Goal: Task Accomplishment & Management: Use online tool/utility

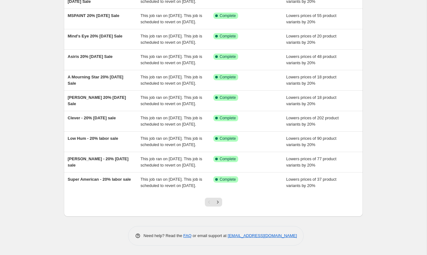
scroll to position [116, 0]
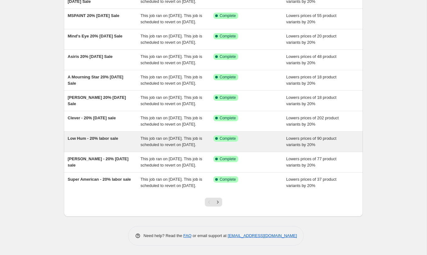
click at [163, 143] on span "This job ran on August 26, 2025. This job is scheduled to revert on September 2…" at bounding box center [172, 141] width 62 height 11
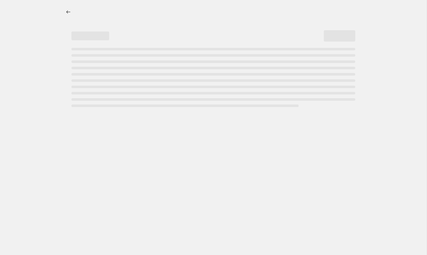
select select "percentage"
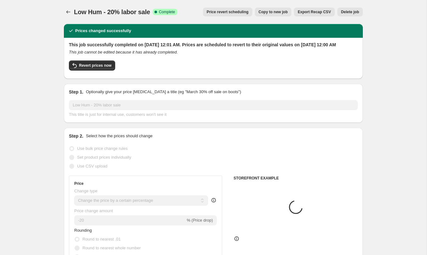
select select "collection"
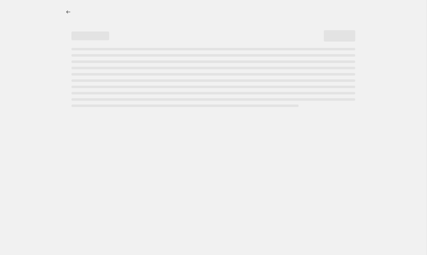
select select "percentage"
select select "collection"
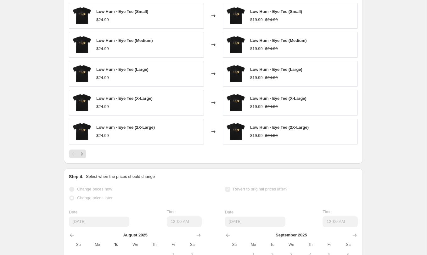
scroll to position [513, 0]
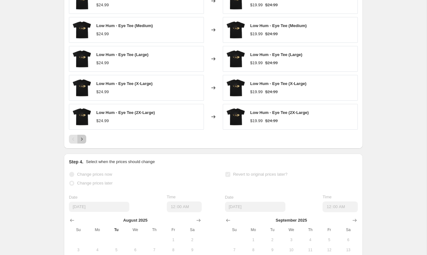
click at [84, 143] on button "Next" at bounding box center [81, 139] width 9 height 9
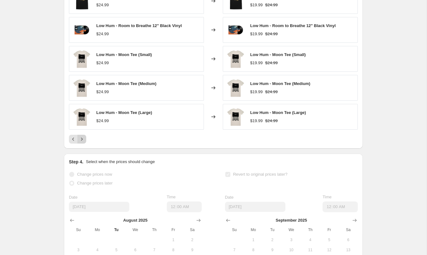
click at [83, 143] on button "Next" at bounding box center [81, 139] width 9 height 9
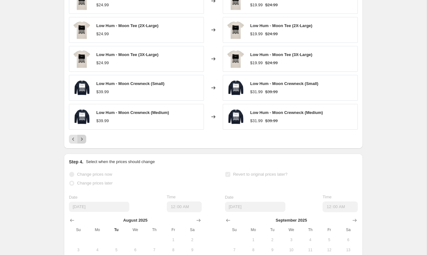
click at [83, 143] on button "Next" at bounding box center [81, 139] width 9 height 9
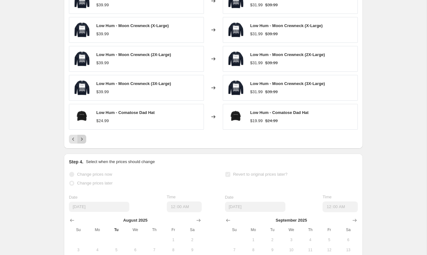
click at [83, 143] on button "Next" at bounding box center [81, 139] width 9 height 9
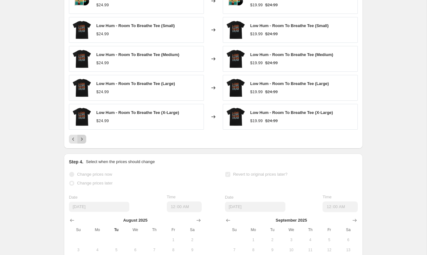
click at [84, 142] on icon "Next" at bounding box center [82, 139] width 6 height 6
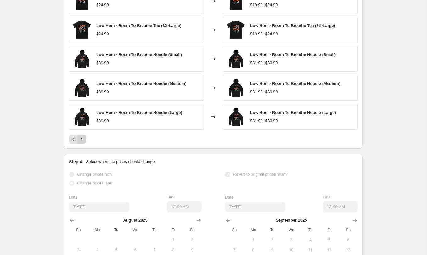
click at [84, 142] on icon "Next" at bounding box center [82, 139] width 6 height 6
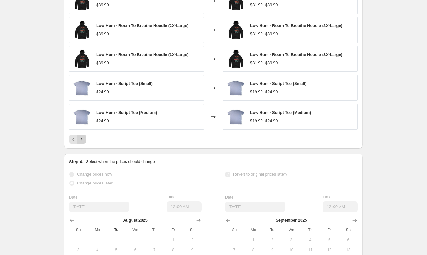
click at [84, 142] on icon "Next" at bounding box center [82, 139] width 6 height 6
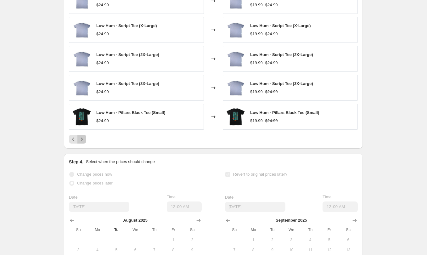
click at [84, 142] on icon "Next" at bounding box center [82, 139] width 6 height 6
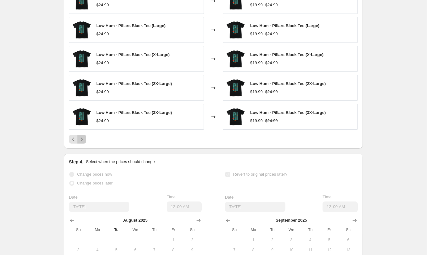
click at [84, 142] on icon "Next" at bounding box center [82, 139] width 6 height 6
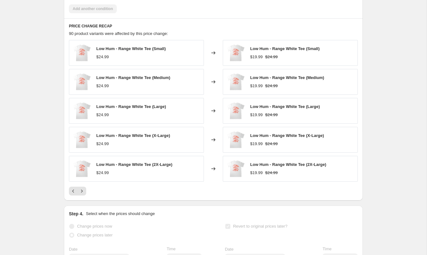
scroll to position [457, 0]
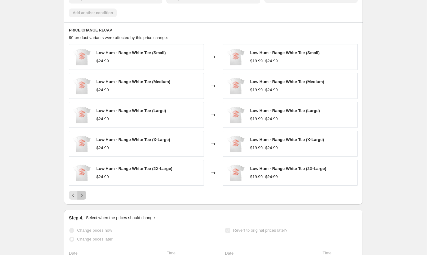
click at [84, 198] on icon "Next" at bounding box center [82, 195] width 6 height 6
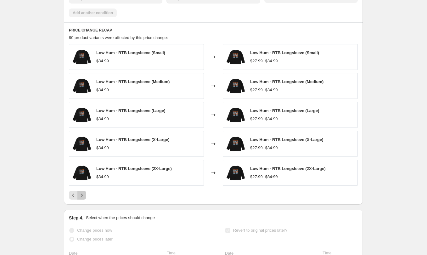
click at [85, 199] on button "Next" at bounding box center [81, 195] width 9 height 9
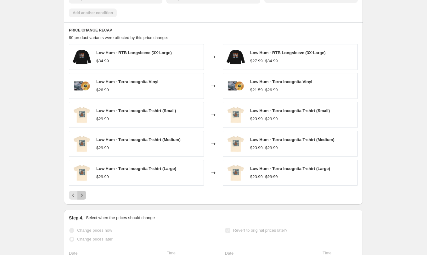
click at [85, 199] on button "Next" at bounding box center [81, 195] width 9 height 9
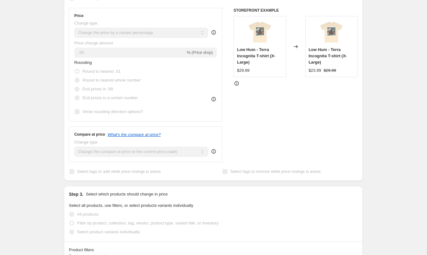
scroll to position [0, 0]
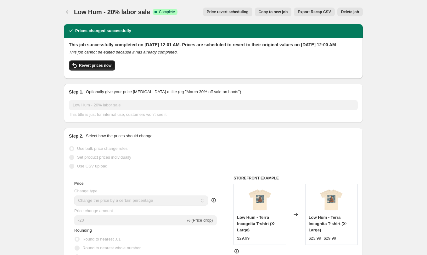
click at [99, 68] on button "Revert prices now" at bounding box center [92, 65] width 46 height 10
checkbox input "false"
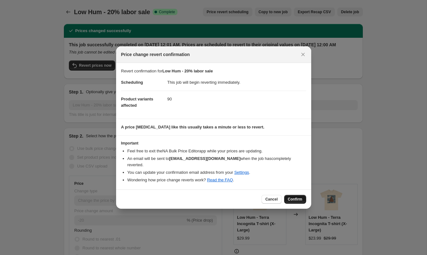
click at [300, 201] on span "Confirm" at bounding box center [295, 199] width 14 height 5
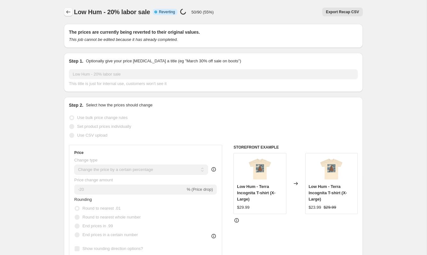
select select "percentage"
select select "collection"
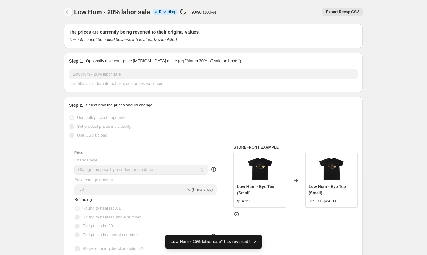
checkbox input "true"
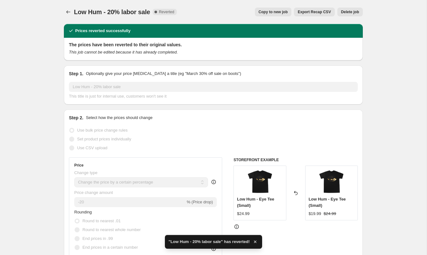
click at [276, 10] on span "Copy to new job" at bounding box center [273, 11] width 29 height 5
select select "percentage"
select select "collection"
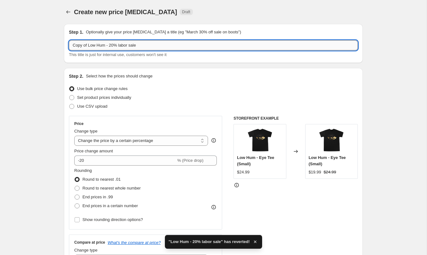
drag, startPoint x: 89, startPoint y: 46, endPoint x: 72, endPoint y: 46, distance: 17.6
click at [72, 46] on input "Copy of Low Hum - 20% labor sale" at bounding box center [213, 45] width 289 height 10
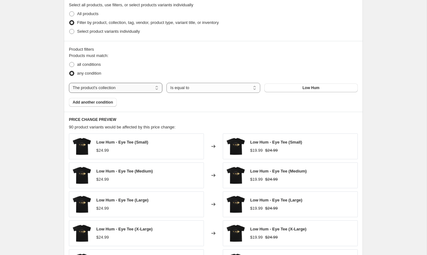
scroll to position [308, 0]
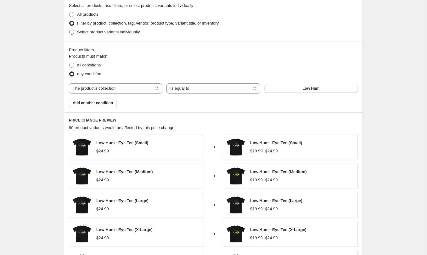
type input "Low Hum - 20% labor sale"
click at [103, 33] on span "Select product variants individually" at bounding box center [108, 32] width 63 height 5
click at [70, 30] on input "Select product variants individually" at bounding box center [69, 30] width 0 height 0
radio input "true"
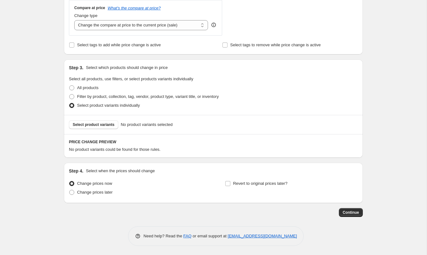
scroll to position [235, 0]
click at [103, 125] on span "Select product variants" at bounding box center [94, 124] width 42 height 5
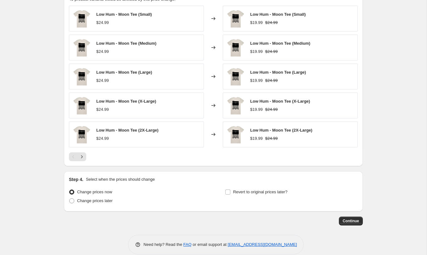
scroll to position [393, 0]
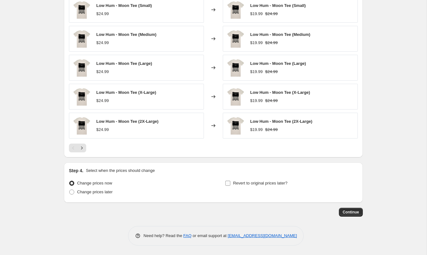
click at [247, 183] on span "Revert to original prices later?" at bounding box center [260, 183] width 54 height 5
click at [230, 183] on input "Revert to original prices later?" at bounding box center [227, 183] width 5 height 5
checkbox input "true"
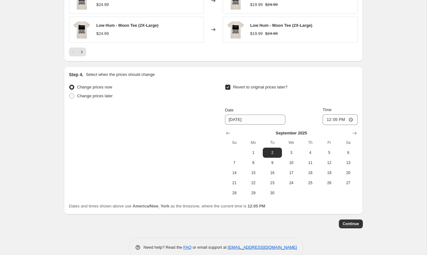
scroll to position [501, 0]
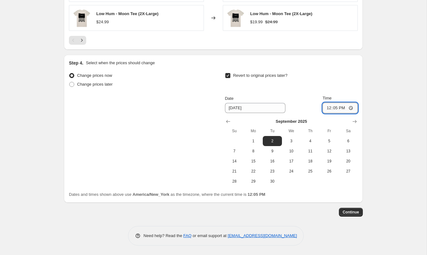
click at [350, 107] on input "12:05" at bounding box center [339, 108] width 35 height 11
type input "23:59"
click at [355, 209] on button "Continue" at bounding box center [351, 212] width 24 height 9
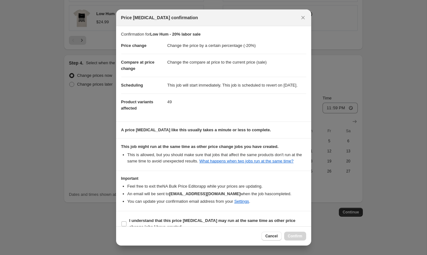
scroll to position [23, 0]
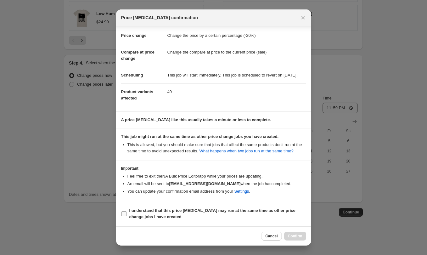
click at [176, 209] on b "I understand that this price change job may run at the same time as other price…" at bounding box center [212, 213] width 166 height 11
click at [126, 211] on input "I understand that this price change job may run at the same time as other price…" at bounding box center [123, 213] width 5 height 5
checkbox input "true"
click at [289, 235] on span "Confirm" at bounding box center [295, 235] width 14 height 5
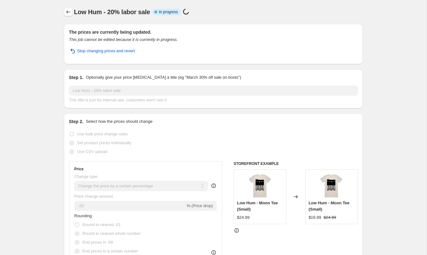
select select "percentage"
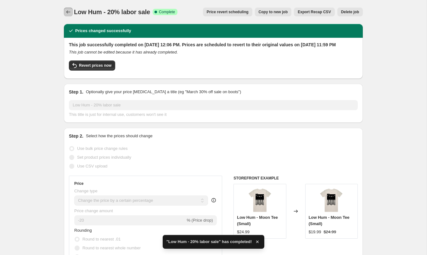
click at [71, 13] on icon "Price change jobs" at bounding box center [68, 12] width 6 height 6
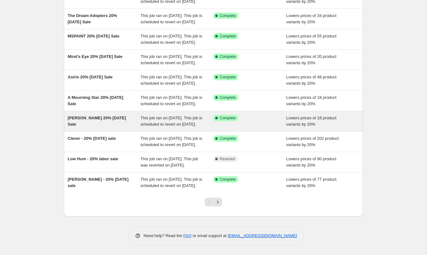
scroll to position [132, 0]
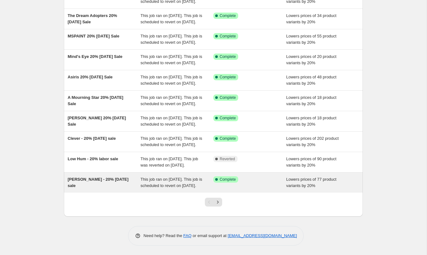
click at [186, 178] on span "This job ran on August 26, 2025. This job is scheduled to revert on September 2…" at bounding box center [172, 182] width 62 height 11
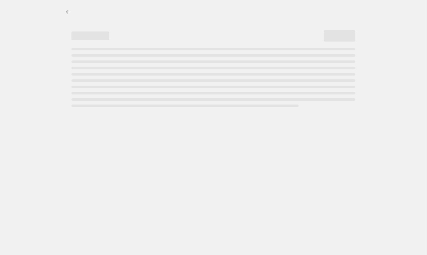
select select "percentage"
select select "collection"
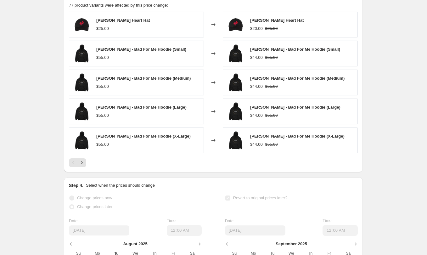
scroll to position [493, 0]
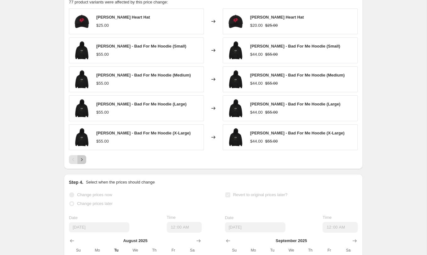
click at [84, 163] on icon "Next" at bounding box center [82, 159] width 6 height 6
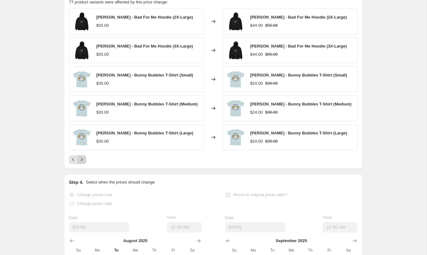
click at [84, 163] on icon "Next" at bounding box center [82, 159] width 6 height 6
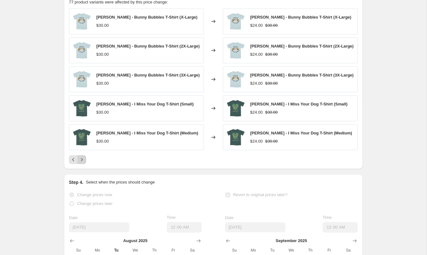
click at [84, 163] on icon "Next" at bounding box center [82, 159] width 6 height 6
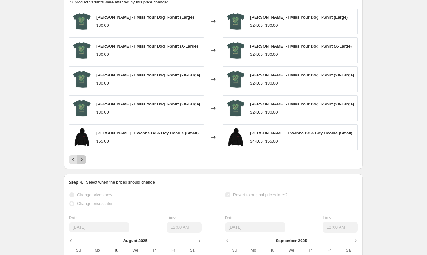
click at [84, 163] on icon "Next" at bounding box center [82, 159] width 6 height 6
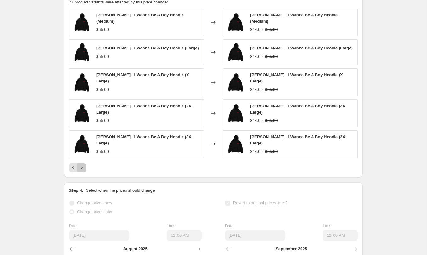
click at [84, 168] on icon "Next" at bounding box center [82, 168] width 6 height 6
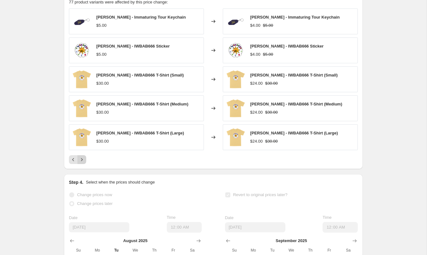
click at [84, 163] on icon "Next" at bounding box center [82, 159] width 6 height 6
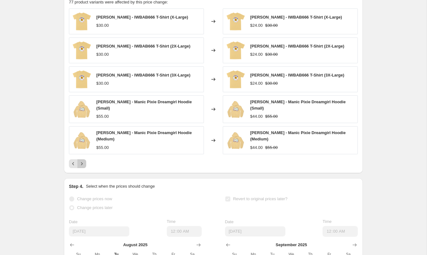
click at [84, 167] on icon "Next" at bounding box center [82, 163] width 6 height 6
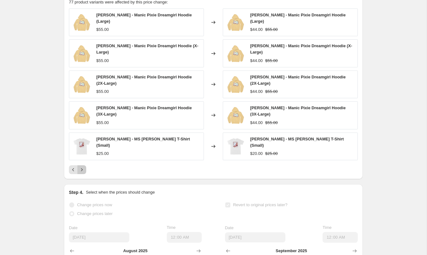
click at [81, 173] on icon "Next" at bounding box center [82, 169] width 6 height 6
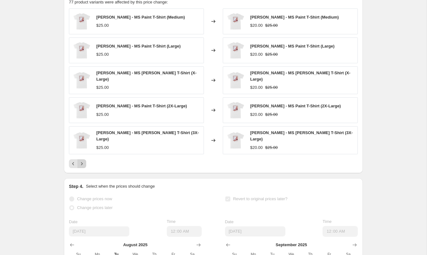
click at [84, 167] on icon "Next" at bounding box center [82, 163] width 6 height 6
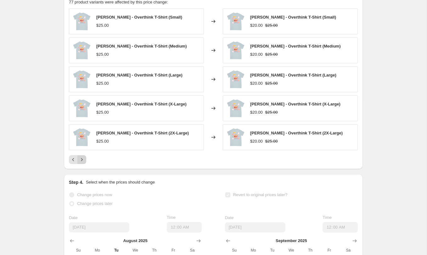
click at [84, 163] on icon "Next" at bounding box center [82, 159] width 6 height 6
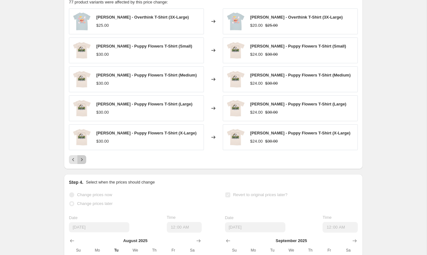
click at [84, 163] on icon "Next" at bounding box center [82, 159] width 6 height 6
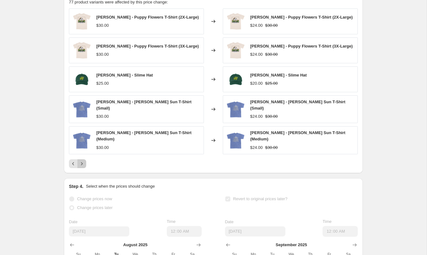
click at [84, 167] on icon "Next" at bounding box center [82, 163] width 6 height 6
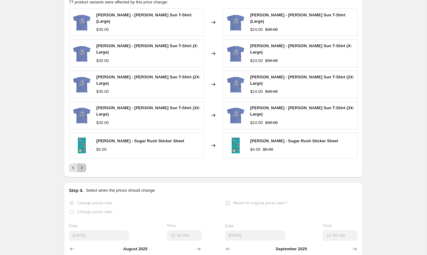
click at [84, 168] on icon "Next" at bounding box center [82, 168] width 6 height 6
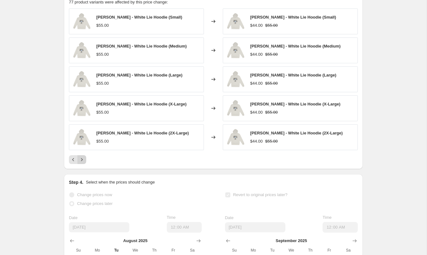
click at [84, 163] on icon "Next" at bounding box center [82, 159] width 6 height 6
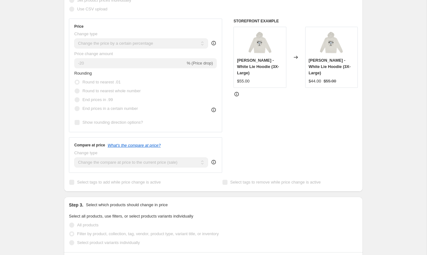
scroll to position [0, 0]
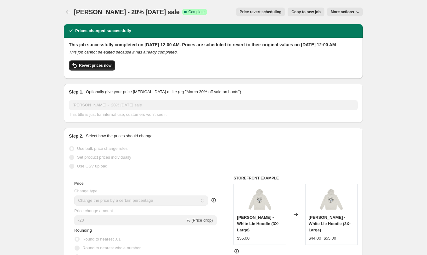
click at [94, 68] on span "Revert prices now" at bounding box center [95, 65] width 32 height 5
checkbox input "false"
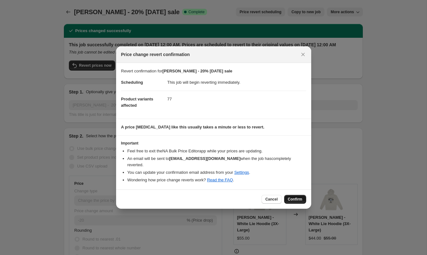
click at [299, 201] on button "Confirm" at bounding box center [295, 199] width 22 height 9
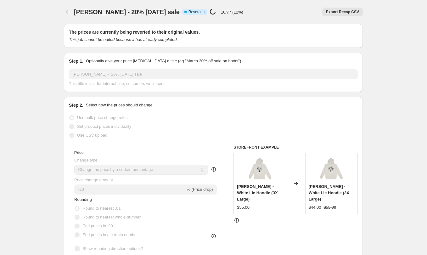
select select "percentage"
select select "collection"
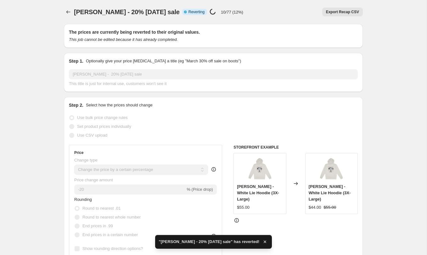
checkbox input "true"
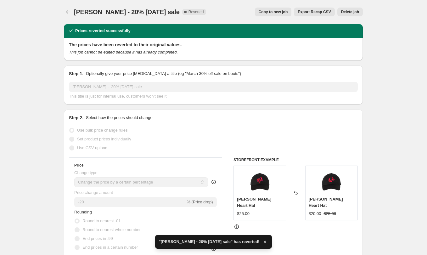
click at [277, 12] on span "Copy to new job" at bounding box center [273, 11] width 29 height 5
select select "percentage"
select select "collection"
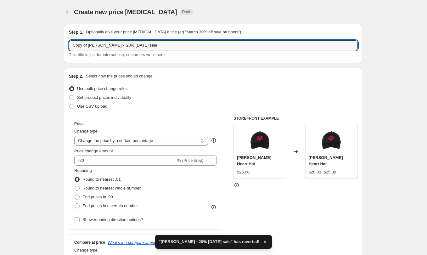
drag, startPoint x: 89, startPoint y: 47, endPoint x: 60, endPoint y: 47, distance: 28.9
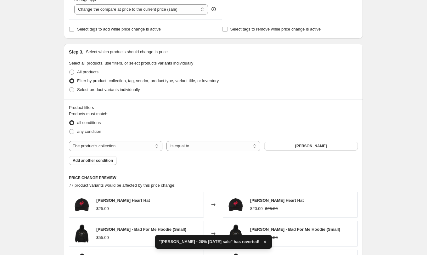
scroll to position [250, 0]
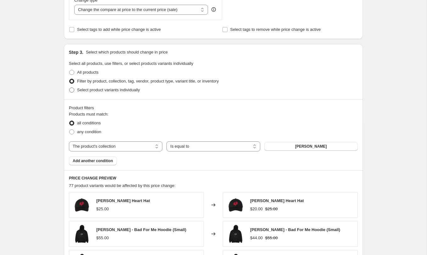
type input "Addison Grace - 20% labor day sale"
click at [123, 92] on span "Select product variants individually" at bounding box center [108, 89] width 63 height 5
click at [70, 88] on input "Select product variants individually" at bounding box center [69, 87] width 0 height 0
radio input "true"
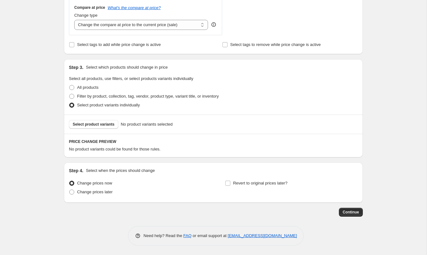
scroll to position [235, 0]
click at [102, 124] on span "Select product variants" at bounding box center [94, 124] width 42 height 5
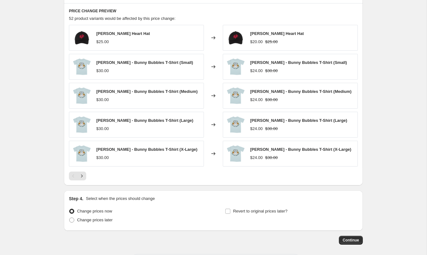
scroll to position [393, 0]
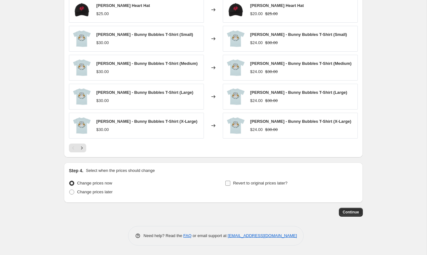
click at [257, 183] on span "Revert to original prices later?" at bounding box center [260, 183] width 54 height 5
click at [230, 183] on input "Revert to original prices later?" at bounding box center [227, 183] width 5 height 5
checkbox input "true"
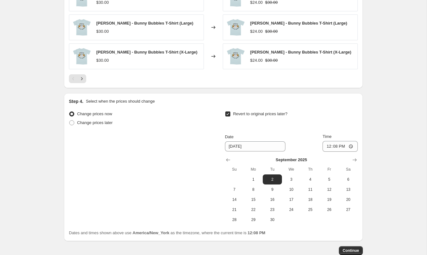
scroll to position [501, 0]
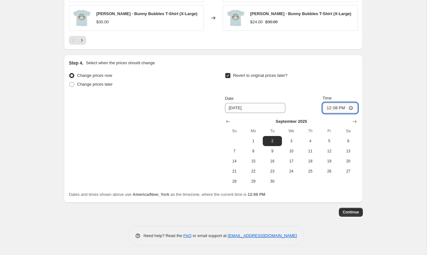
click at [345, 109] on input "12:08" at bounding box center [339, 108] width 35 height 11
click at [353, 108] on input "12:08" at bounding box center [339, 108] width 35 height 11
type input "23:59"
click at [349, 214] on span "Continue" at bounding box center [351, 212] width 16 height 5
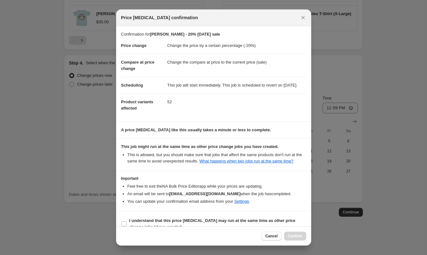
scroll to position [23, 0]
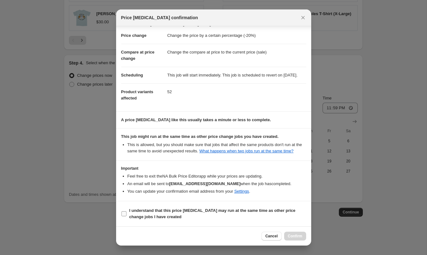
click at [201, 209] on b "I understand that this price change job may run at the same time as other price…" at bounding box center [212, 213] width 166 height 11
click at [126, 211] on input "I understand that this price change job may run at the same time as other price…" at bounding box center [123, 213] width 5 height 5
checkbox input "true"
click at [295, 234] on span "Confirm" at bounding box center [295, 235] width 14 height 5
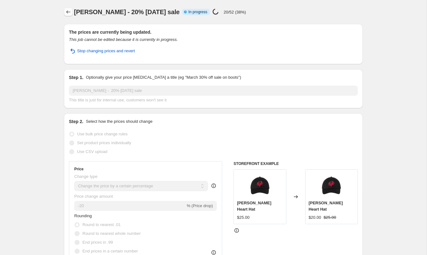
select select "percentage"
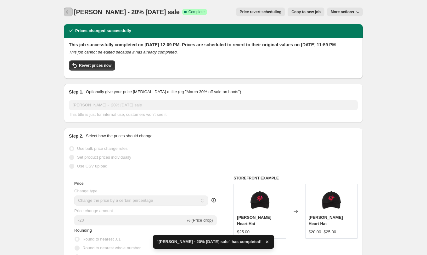
click at [67, 11] on icon "Price change jobs" at bounding box center [68, 11] width 4 height 3
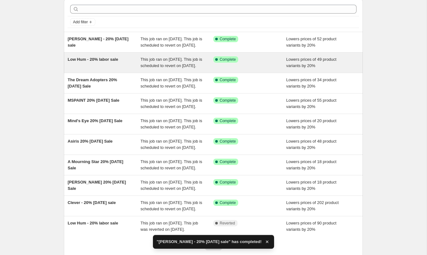
scroll to position [132, 0]
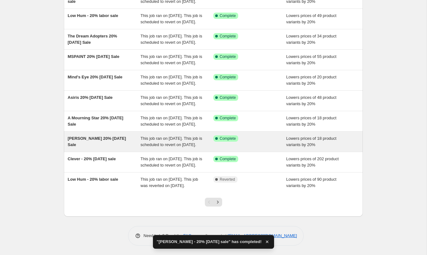
click at [113, 135] on div "Alisa Amador 20% Labor Day Sale" at bounding box center [104, 141] width 73 height 13
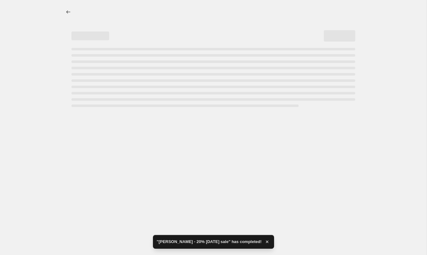
select select "percentage"
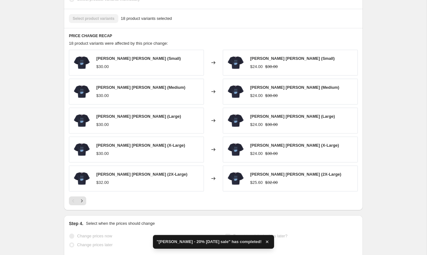
scroll to position [400, 0]
click at [83, 204] on icon "Next" at bounding box center [82, 200] width 6 height 6
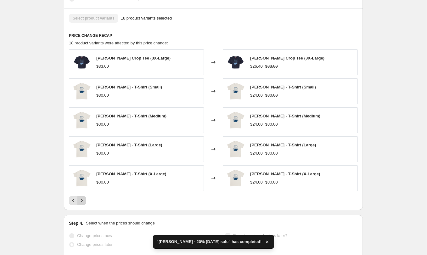
click at [83, 204] on icon "Next" at bounding box center [82, 200] width 6 height 6
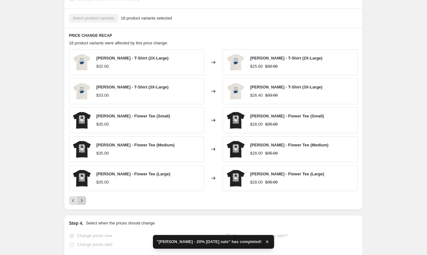
click at [83, 204] on icon "Next" at bounding box center [82, 200] width 6 height 6
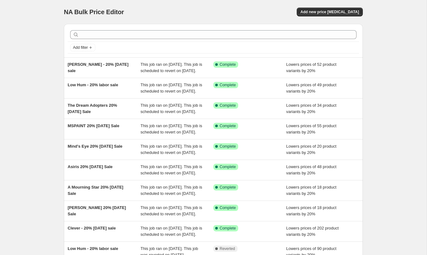
scroll to position [132, 0]
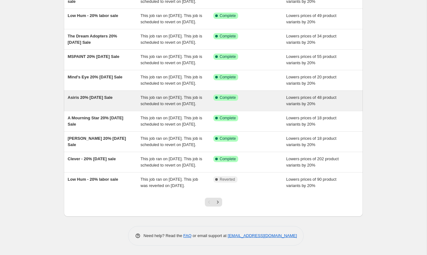
click at [103, 94] on div "Asiris 20% Labor Day Sale" at bounding box center [104, 100] width 73 height 13
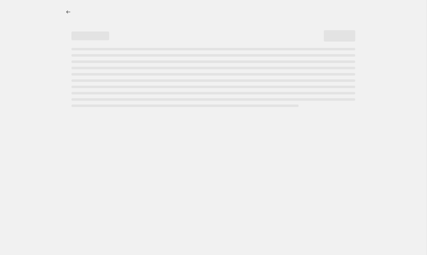
select select "percentage"
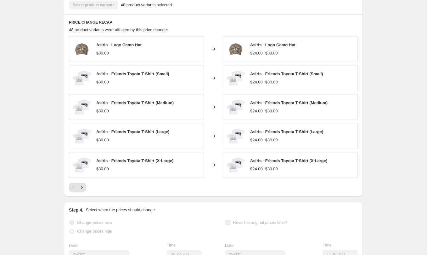
scroll to position [461, 0]
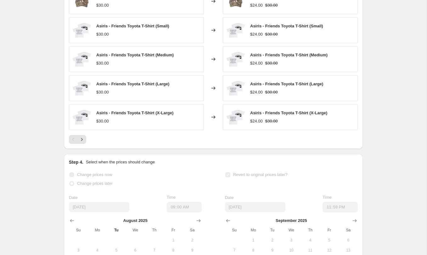
click at [86, 144] on div at bounding box center [213, 139] width 289 height 9
click at [82, 143] on icon "Next" at bounding box center [82, 139] width 6 height 6
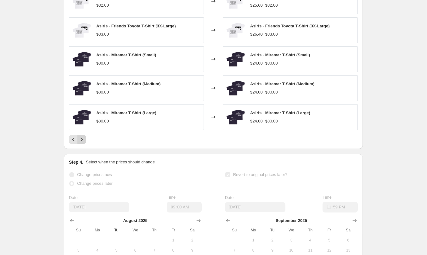
click at [82, 143] on icon "Next" at bounding box center [82, 139] width 6 height 6
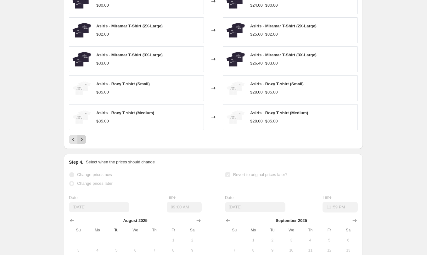
click at [82, 143] on icon "Next" at bounding box center [82, 139] width 6 height 6
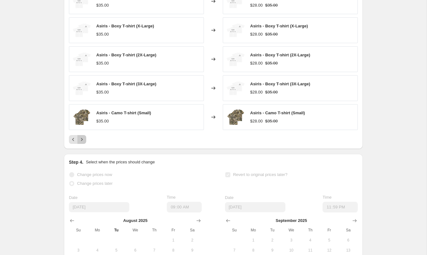
click at [82, 143] on icon "Next" at bounding box center [82, 139] width 6 height 6
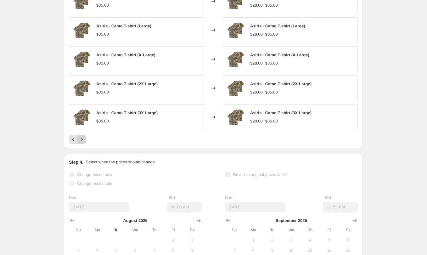
click at [82, 143] on icon "Next" at bounding box center [82, 139] width 6 height 6
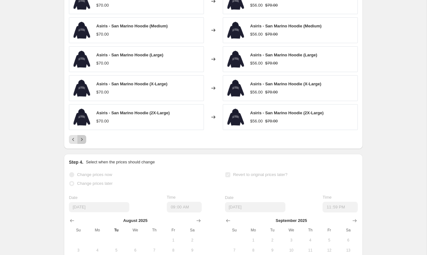
click at [82, 143] on icon "Next" at bounding box center [82, 139] width 6 height 6
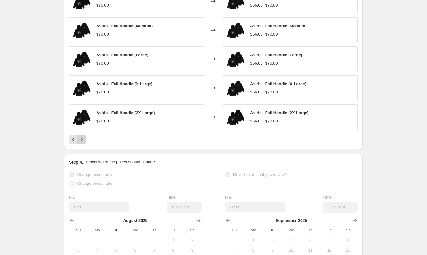
click at [82, 143] on icon "Next" at bounding box center [82, 139] width 6 height 6
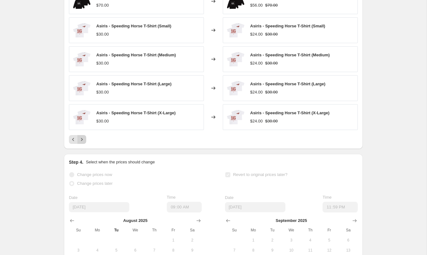
click at [82, 143] on icon "Next" at bounding box center [82, 139] width 6 height 6
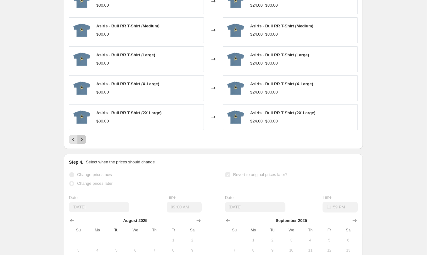
click at [82, 143] on icon "Next" at bounding box center [82, 139] width 6 height 6
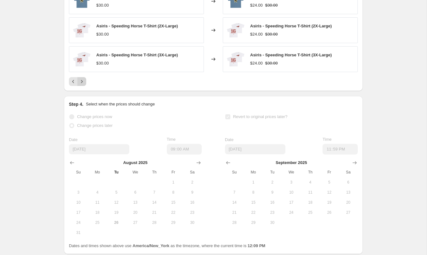
click at [82, 143] on div "Date" at bounding box center [99, 140] width 60 height 6
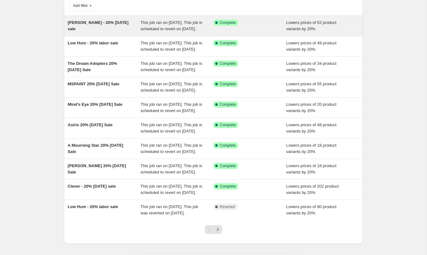
scroll to position [132, 0]
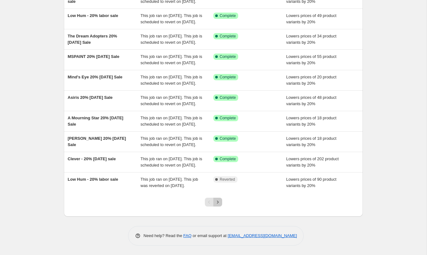
click at [220, 202] on icon "Next" at bounding box center [218, 202] width 6 height 6
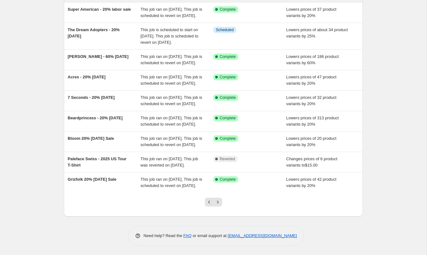
scroll to position [118, 0]
click at [218, 205] on icon "Next" at bounding box center [218, 202] width 6 height 6
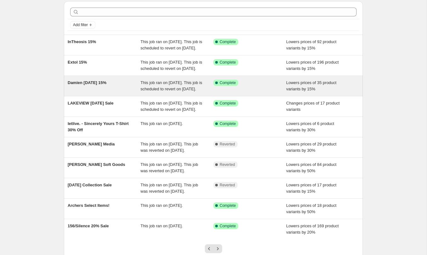
scroll to position [23, 0]
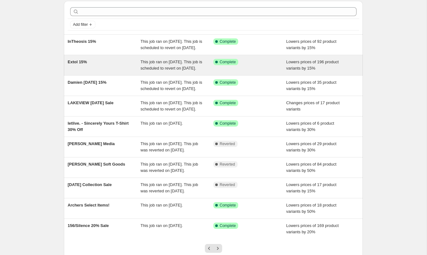
click at [112, 70] on div "Extol 15%" at bounding box center [104, 65] width 73 height 13
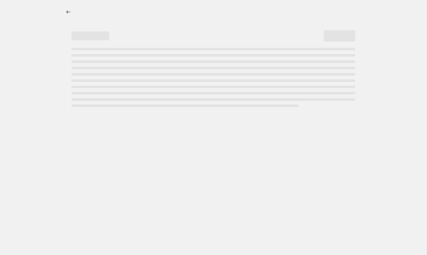
select select "percentage"
select select "collection"
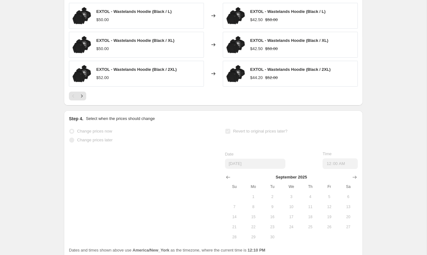
scroll to position [569, 0]
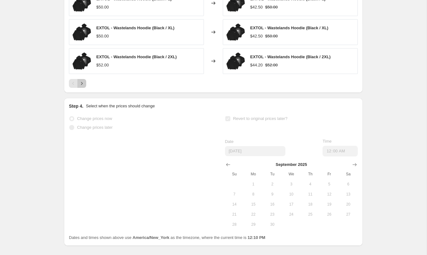
click at [82, 87] on icon "Next" at bounding box center [82, 83] width 6 height 6
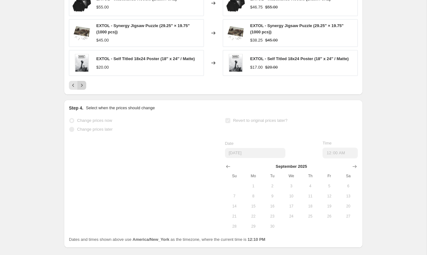
click at [83, 88] on icon "Next" at bounding box center [82, 85] width 6 height 6
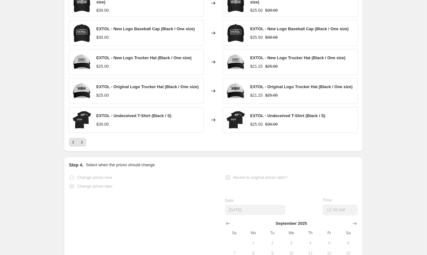
scroll to position [484, 0]
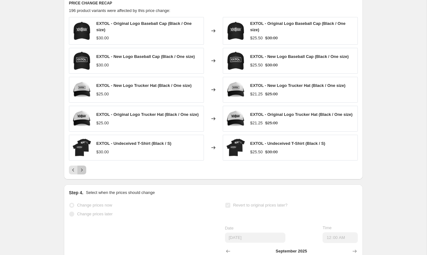
click at [81, 173] on icon "Next" at bounding box center [82, 170] width 6 height 6
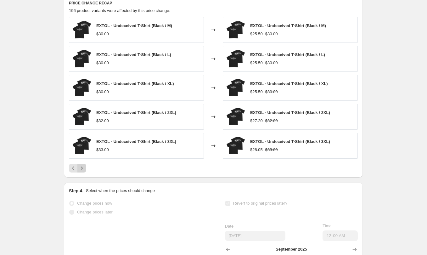
click at [83, 171] on icon "Next" at bounding box center [82, 168] width 6 height 6
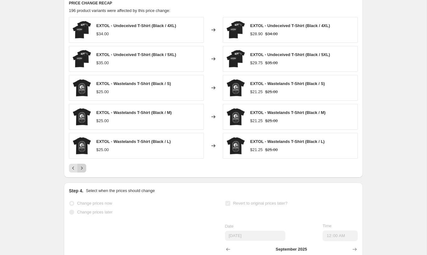
click at [83, 171] on icon "Next" at bounding box center [82, 168] width 6 height 6
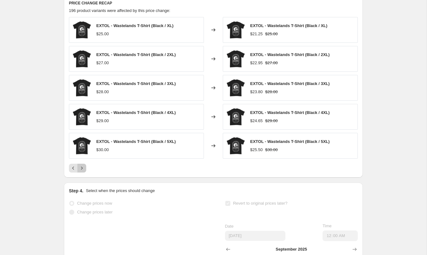
click at [83, 171] on icon "Next" at bounding box center [82, 168] width 6 height 6
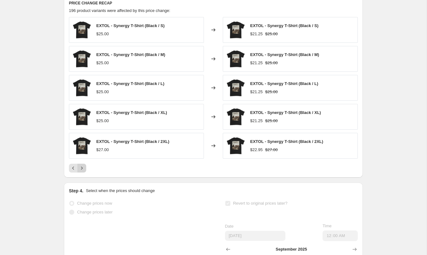
click at [83, 171] on icon "Next" at bounding box center [82, 168] width 6 height 6
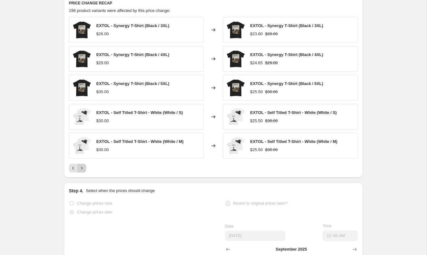
click at [83, 171] on icon "Next" at bounding box center [82, 168] width 6 height 6
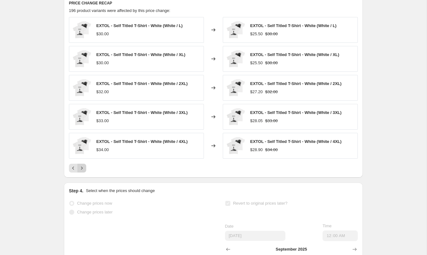
click at [83, 171] on icon "Next" at bounding box center [82, 168] width 6 height 6
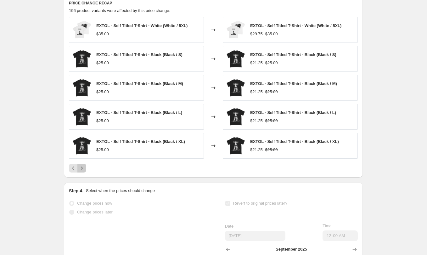
click at [83, 171] on icon "Next" at bounding box center [82, 168] width 6 height 6
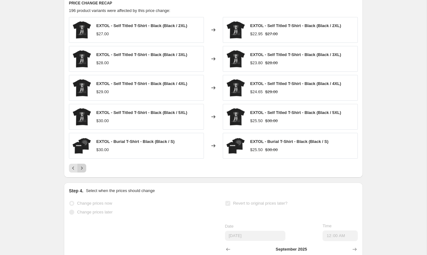
click at [83, 171] on icon "Next" at bounding box center [82, 168] width 6 height 6
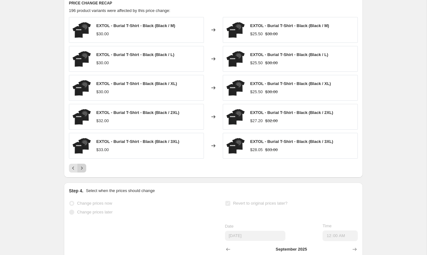
click at [83, 171] on icon "Next" at bounding box center [82, 168] width 6 height 6
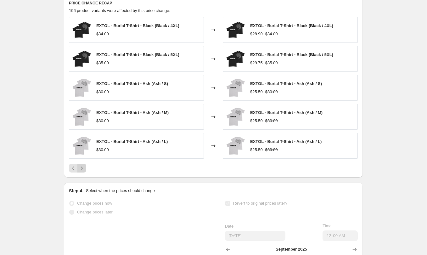
click at [83, 171] on icon "Next" at bounding box center [82, 168] width 6 height 6
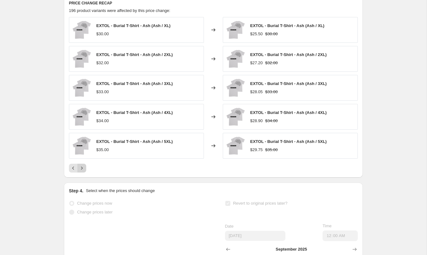
click at [83, 171] on icon "Next" at bounding box center [82, 168] width 6 height 6
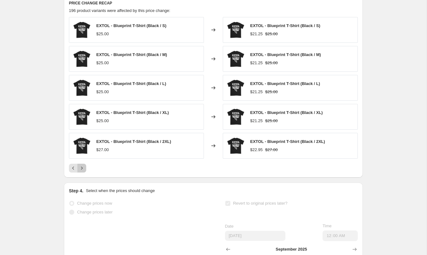
click at [83, 171] on icon "Next" at bounding box center [82, 168] width 6 height 6
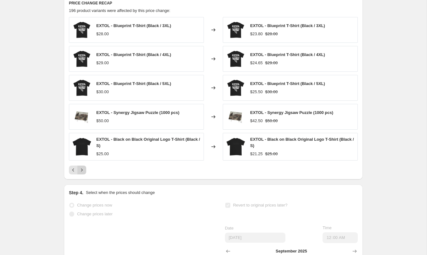
click at [83, 173] on icon "Next" at bounding box center [82, 170] width 6 height 6
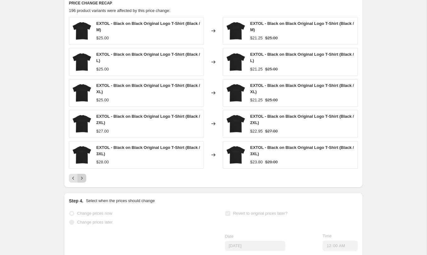
click at [83, 177] on div "EXTOL - Black on Black Original Logo T-Shirt (Black / M) $25.00 Changed to EXTO…" at bounding box center [213, 99] width 289 height 165
click at [82, 181] on icon "Next" at bounding box center [82, 178] width 6 height 6
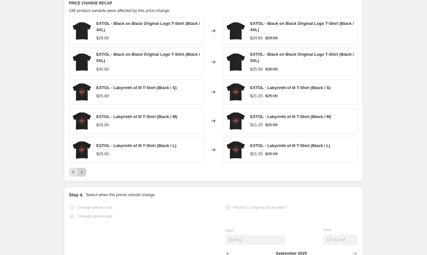
click at [83, 175] on icon "Next" at bounding box center [82, 172] width 6 height 6
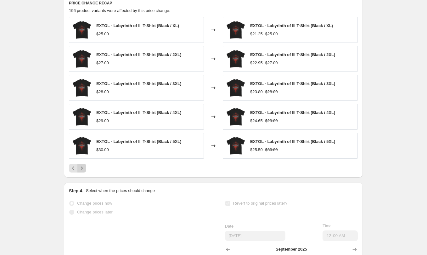
click at [84, 171] on icon "Next" at bounding box center [82, 168] width 6 height 6
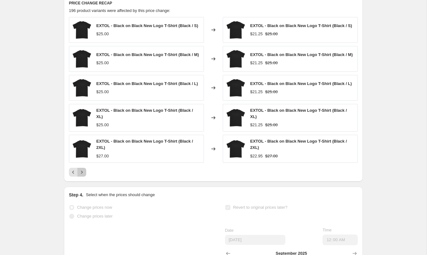
click at [83, 175] on icon "Next" at bounding box center [82, 172] width 6 height 6
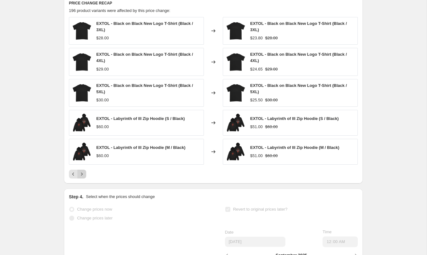
click at [83, 177] on icon "Next" at bounding box center [82, 174] width 6 height 6
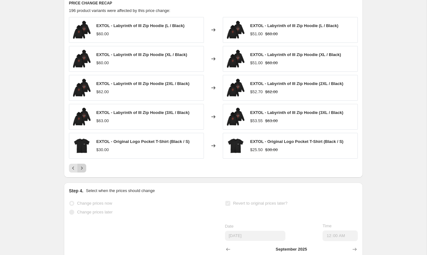
click at [83, 177] on div "PRICE CHANGE RECAP 196 product variants were affected by this price change: EXT…" at bounding box center [213, 86] width 299 height 182
click at [83, 172] on button "Next" at bounding box center [81, 168] width 9 height 9
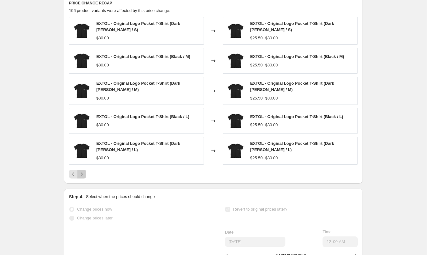
click at [83, 177] on icon "Next" at bounding box center [82, 174] width 6 height 6
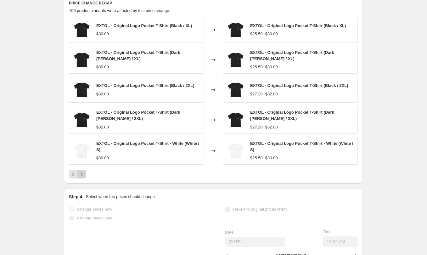
click at [84, 177] on icon "Next" at bounding box center [82, 174] width 6 height 6
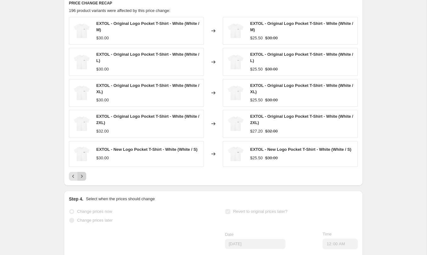
click at [83, 179] on icon "Next" at bounding box center [82, 176] width 6 height 6
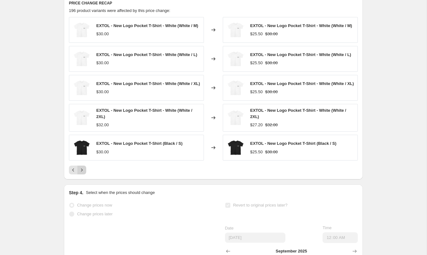
click at [83, 173] on icon "Next" at bounding box center [82, 170] width 6 height 6
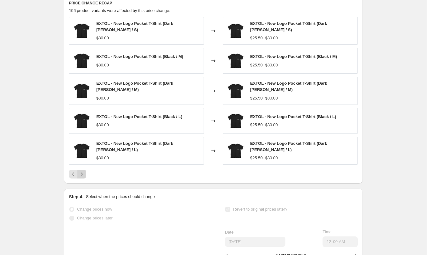
click at [83, 177] on icon "Next" at bounding box center [82, 174] width 6 height 6
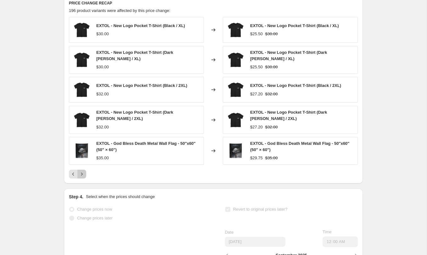
click at [83, 177] on icon "Next" at bounding box center [82, 174] width 6 height 6
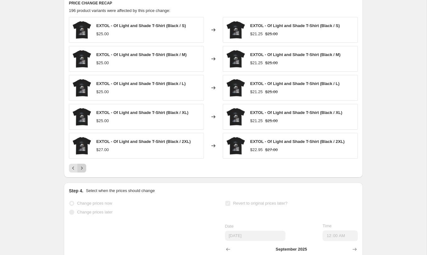
click at [83, 177] on div "PRICE CHANGE RECAP 196 product variants were affected by this price change: EXT…" at bounding box center [213, 86] width 299 height 182
click at [83, 172] on button "Next" at bounding box center [81, 168] width 9 height 9
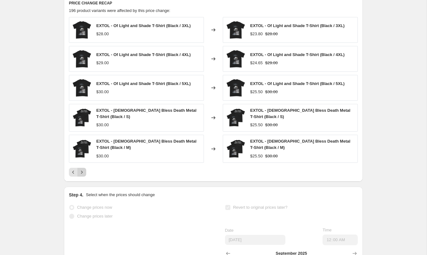
click at [83, 175] on icon "Next" at bounding box center [82, 172] width 6 height 6
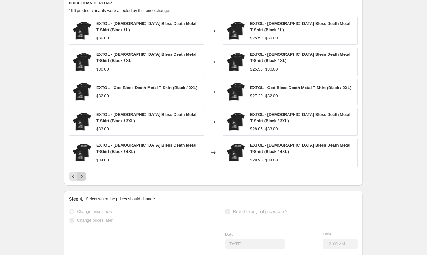
click at [83, 178] on icon "Next" at bounding box center [82, 176] width 6 height 6
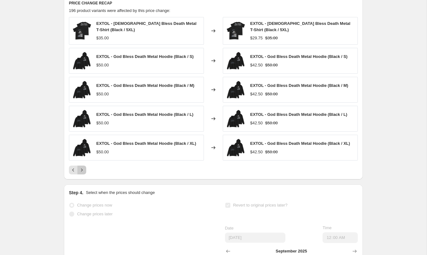
click at [83, 173] on icon "Next" at bounding box center [82, 170] width 6 height 6
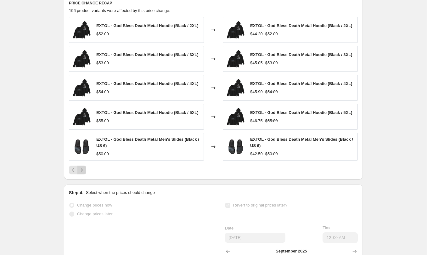
click at [83, 174] on button "Next" at bounding box center [81, 169] width 9 height 9
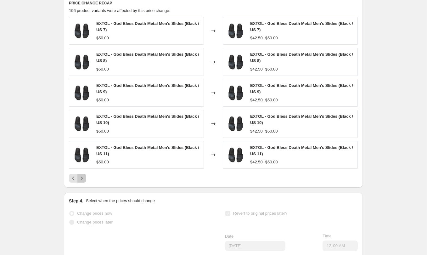
click at [84, 181] on button "Next" at bounding box center [81, 178] width 9 height 9
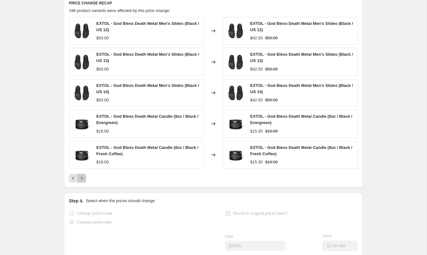
click at [84, 181] on button "Next" at bounding box center [81, 178] width 9 height 9
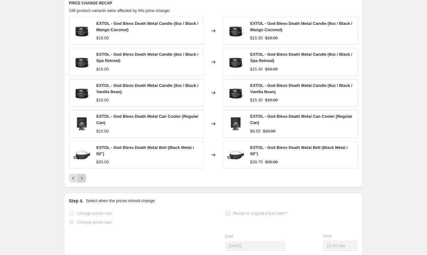
click at [84, 181] on icon "Next" at bounding box center [82, 178] width 6 height 6
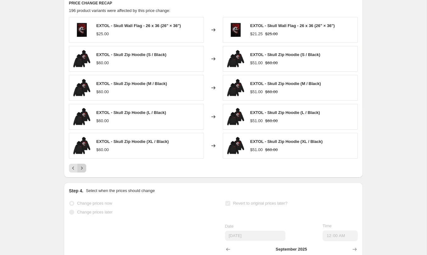
click at [83, 171] on icon "Next" at bounding box center [82, 168] width 6 height 6
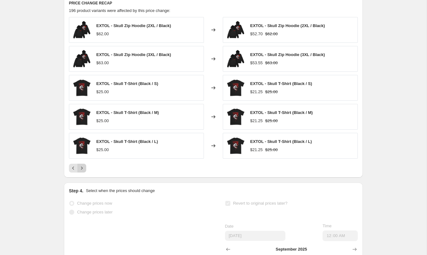
click at [84, 171] on icon "Next" at bounding box center [82, 168] width 6 height 6
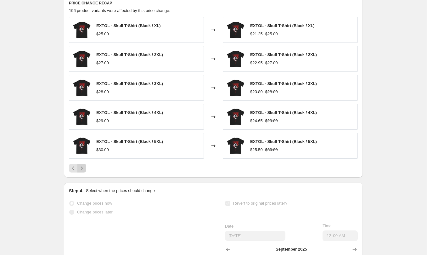
click at [84, 171] on icon "Next" at bounding box center [82, 168] width 6 height 6
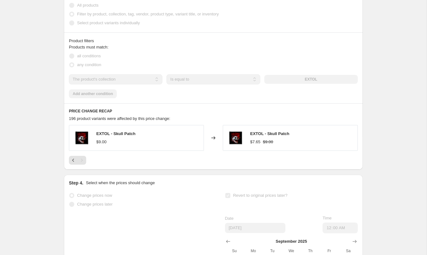
scroll to position [322, 0]
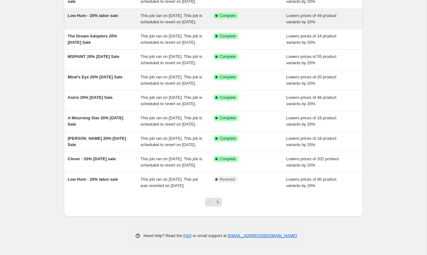
scroll to position [132, 0]
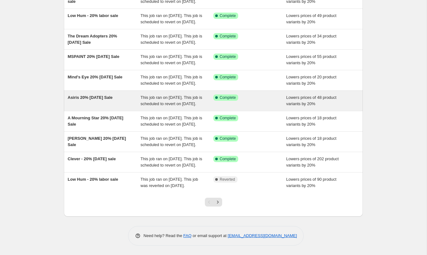
click at [93, 94] on div "Asiris 20% Labor Day Sale" at bounding box center [104, 100] width 73 height 13
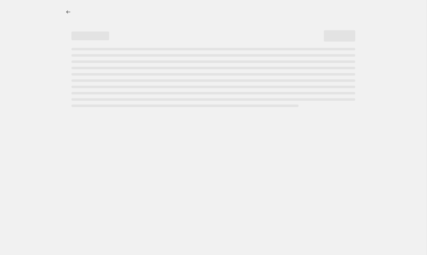
select select "percentage"
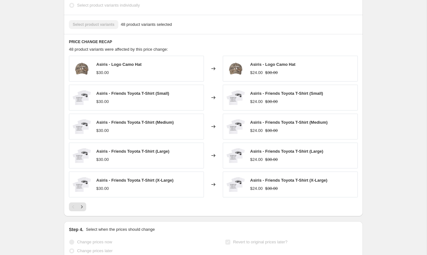
scroll to position [402, 0]
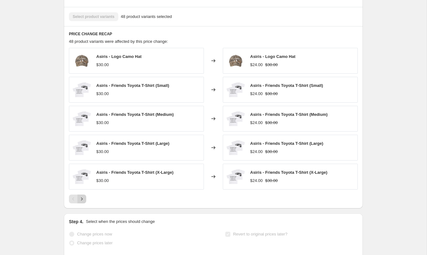
click at [82, 202] on icon "Next" at bounding box center [82, 199] width 6 height 6
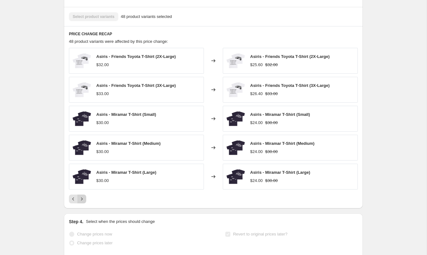
click at [82, 202] on icon "Next" at bounding box center [82, 199] width 6 height 6
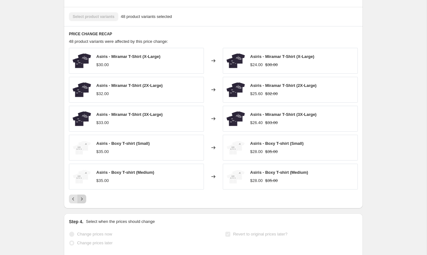
click at [82, 202] on icon "Next" at bounding box center [82, 199] width 6 height 6
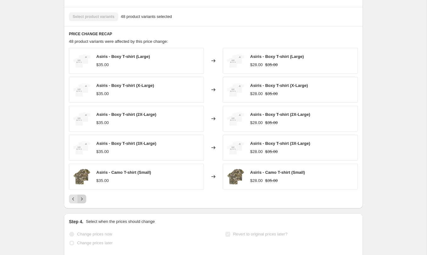
click at [82, 202] on icon "Next" at bounding box center [82, 199] width 6 height 6
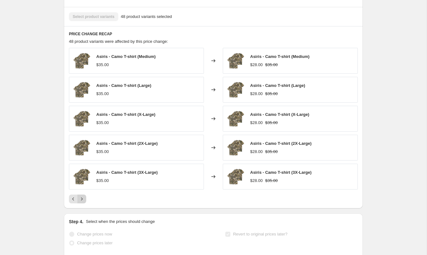
click at [82, 202] on icon "Next" at bounding box center [82, 199] width 6 height 6
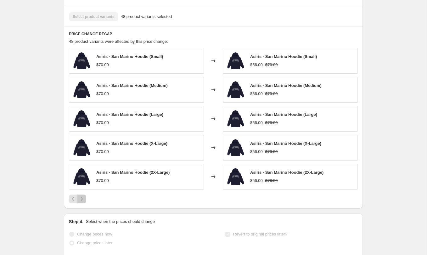
click at [82, 202] on icon "Next" at bounding box center [82, 199] width 6 height 6
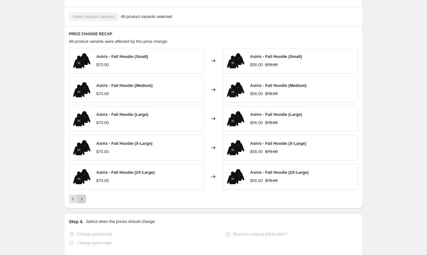
click at [82, 202] on icon "Next" at bounding box center [82, 199] width 6 height 6
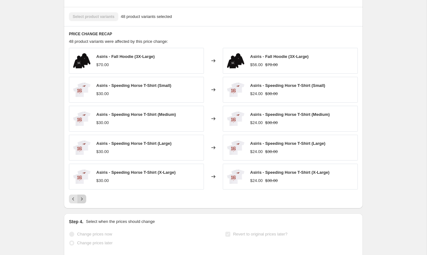
click at [82, 202] on icon "Next" at bounding box center [82, 199] width 6 height 6
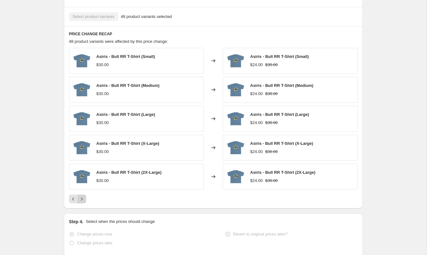
click at [82, 202] on icon "Next" at bounding box center [82, 199] width 6 height 6
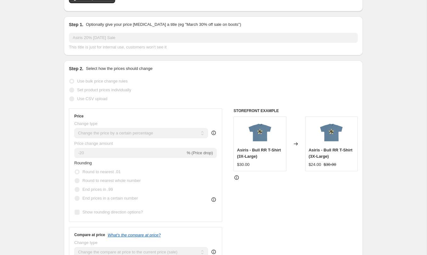
scroll to position [0, 0]
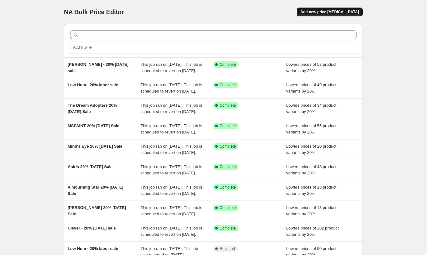
click at [323, 13] on span "Add new price change job" at bounding box center [329, 11] width 59 height 5
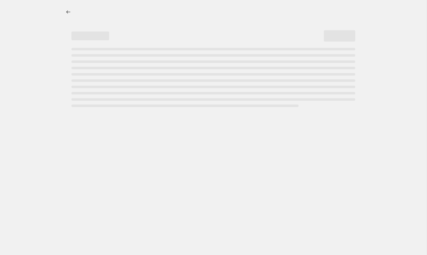
select select "percentage"
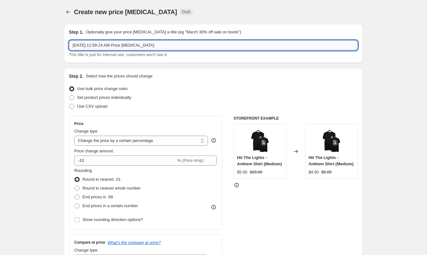
click at [112, 47] on input "Aug 26, 2025, 11:59:14 AM Price change job" at bounding box center [213, 45] width 289 height 10
type input "Asiris Tote 20%"
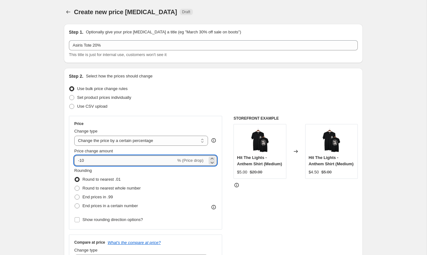
click at [108, 163] on input "-10" at bounding box center [125, 160] width 102 height 10
type input "-1"
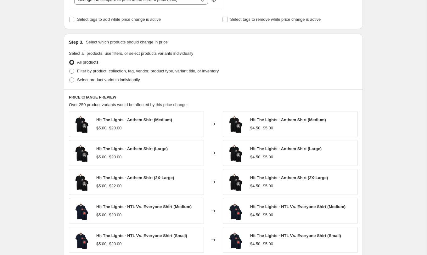
scroll to position [264, 0]
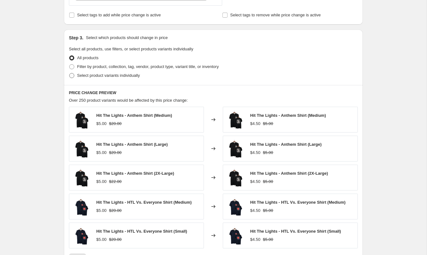
type input "-20"
click at [106, 74] on span "Select product variants individually" at bounding box center [108, 75] width 63 height 5
click at [70, 73] on input "Select product variants individually" at bounding box center [69, 73] width 0 height 0
radio input "true"
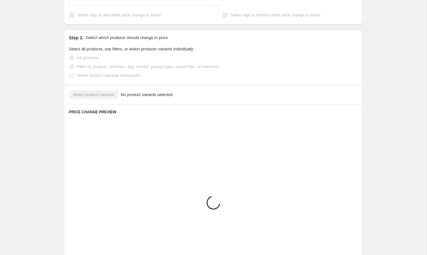
scroll to position [235, 0]
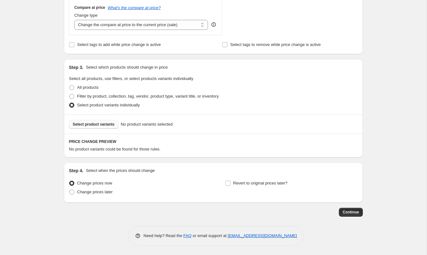
click at [103, 123] on span "Select product variants" at bounding box center [94, 124] width 42 height 5
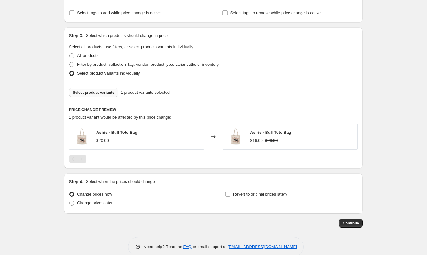
scroll to position [277, 0]
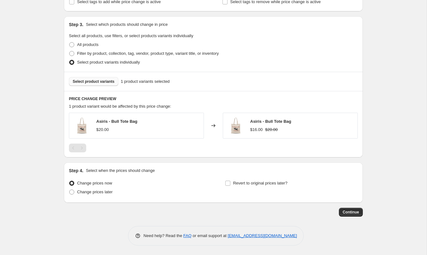
click at [261, 188] on div "Revert to original prices later?" at bounding box center [291, 188] width 133 height 19
click at [261, 184] on span "Revert to original prices later?" at bounding box center [260, 183] width 54 height 5
click at [230, 184] on input "Revert to original prices later?" at bounding box center [227, 183] width 5 height 5
checkbox input "true"
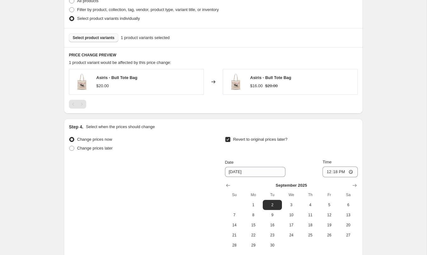
scroll to position [385, 0]
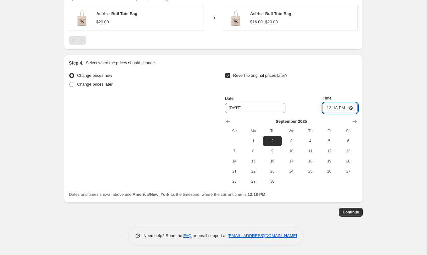
click at [349, 110] on input "12:18" at bounding box center [339, 108] width 35 height 11
type input "23:59"
click at [353, 211] on span "Continue" at bounding box center [351, 212] width 16 height 5
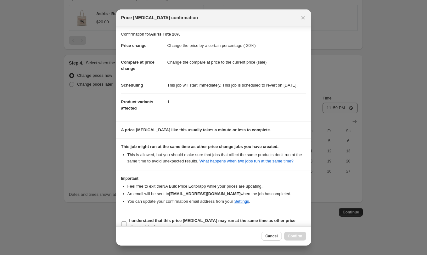
scroll to position [23, 0]
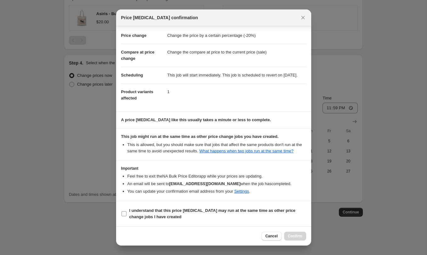
click at [169, 212] on b "I understand that this price change job may run at the same time as other price…" at bounding box center [212, 213] width 166 height 11
click at [126, 212] on input "I understand that this price change job may run at the same time as other price…" at bounding box center [123, 213] width 5 height 5
checkbox input "true"
click at [297, 238] on button "Confirm" at bounding box center [295, 236] width 22 height 9
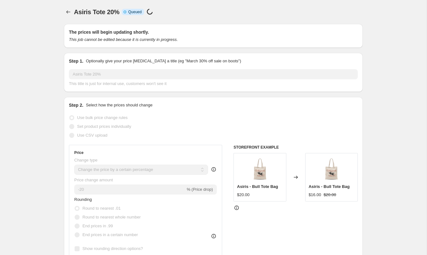
select select "percentage"
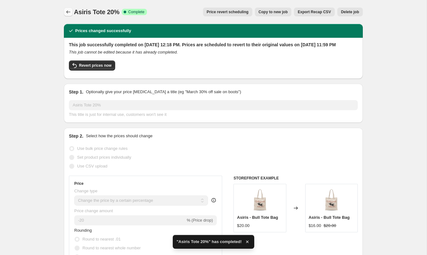
click at [65, 14] on icon "Price change jobs" at bounding box center [68, 12] width 6 height 6
